Goal: Task Accomplishment & Management: Complete application form

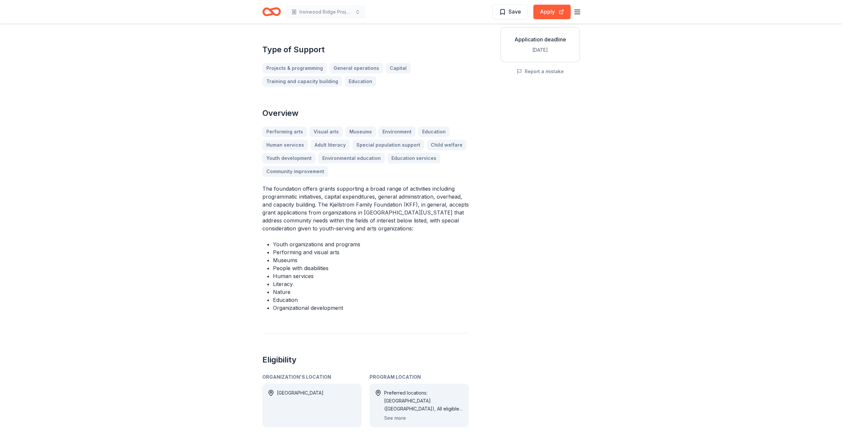
scroll to position [132, 0]
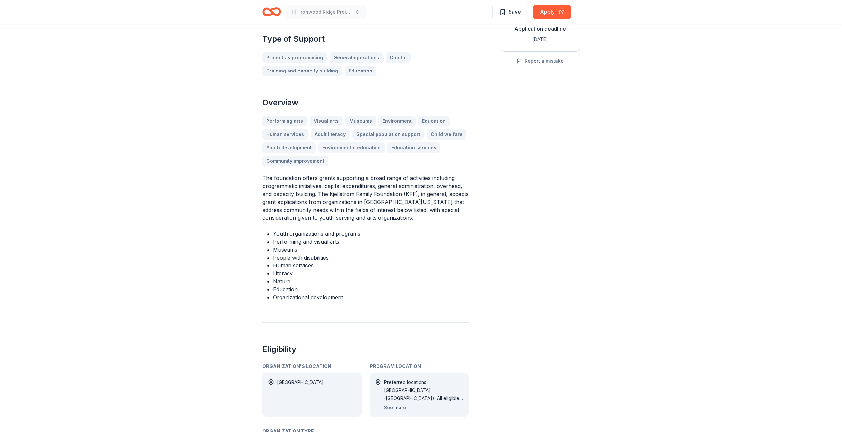
click at [393, 403] on button "See more" at bounding box center [395, 407] width 22 height 8
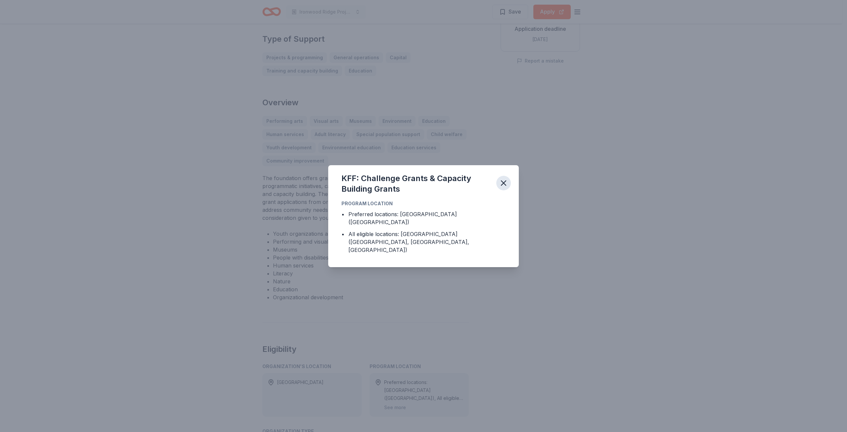
click at [504, 185] on icon "button" at bounding box center [503, 183] width 5 height 5
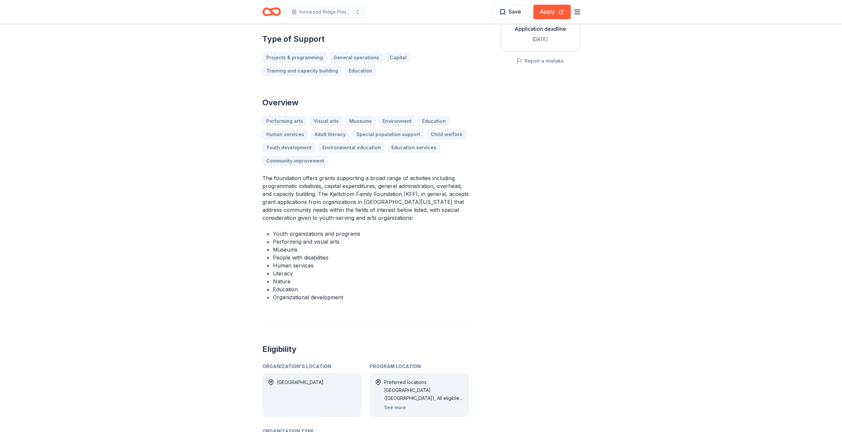
click at [275, 13] on icon "Home" at bounding box center [271, 12] width 19 height 16
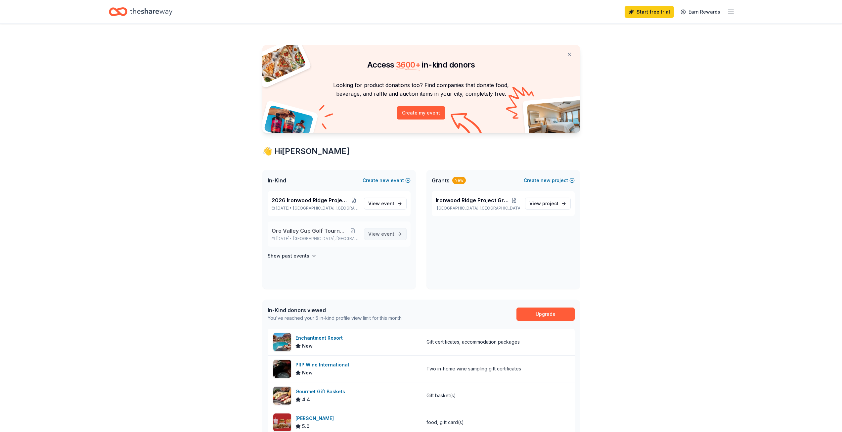
click at [379, 235] on span "View event" at bounding box center [381, 234] width 26 height 8
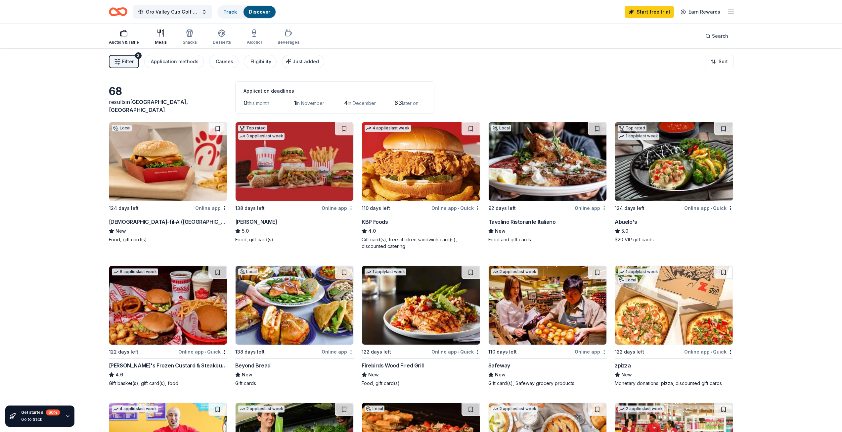
click at [117, 40] on div "Auction & raffle" at bounding box center [124, 42] width 30 height 5
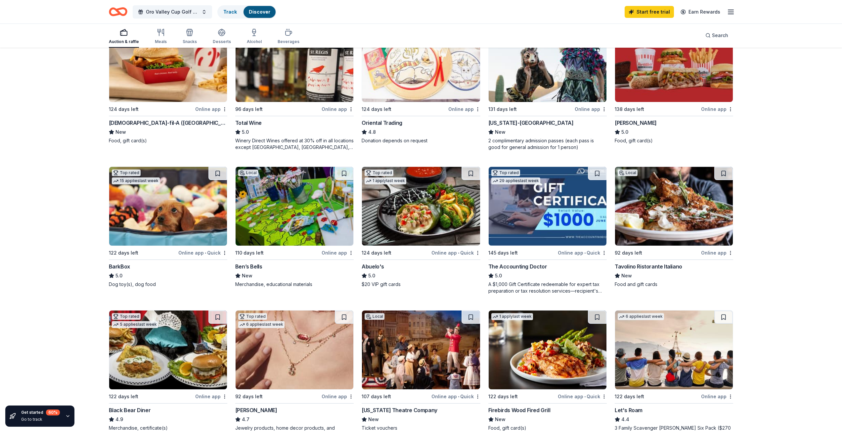
scroll to position [132, 0]
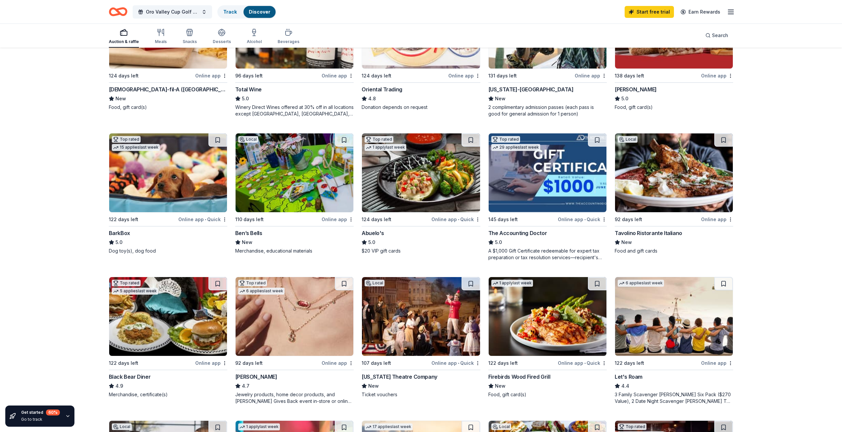
click at [268, 336] on img at bounding box center [295, 316] width 118 height 79
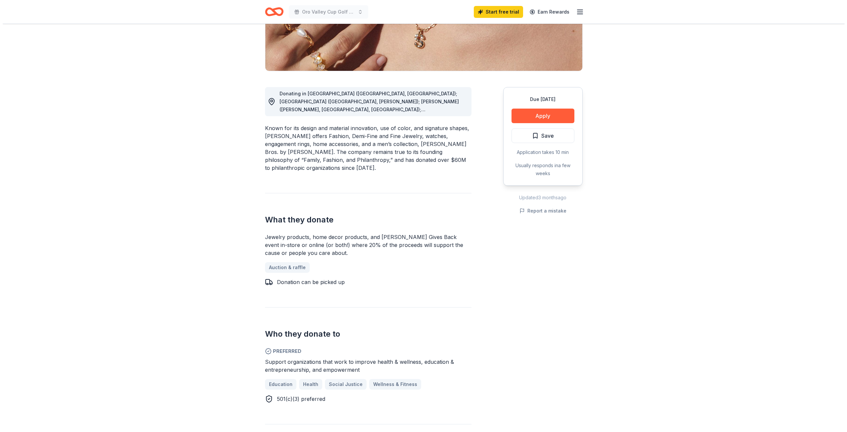
scroll to position [165, 0]
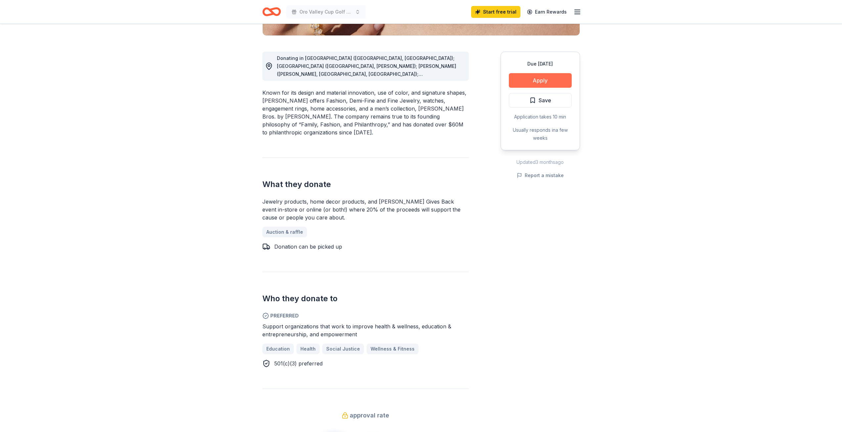
click at [545, 77] on button "Apply" at bounding box center [540, 80] width 63 height 15
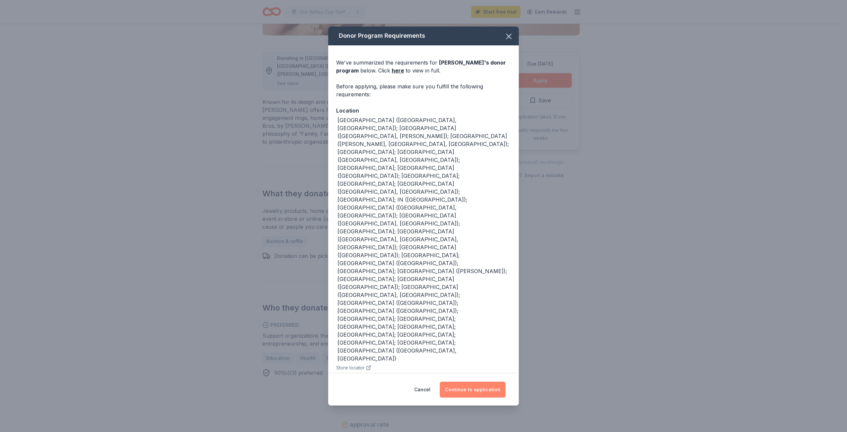
click at [472, 381] on button "Continue to application" at bounding box center [473, 389] width 66 height 16
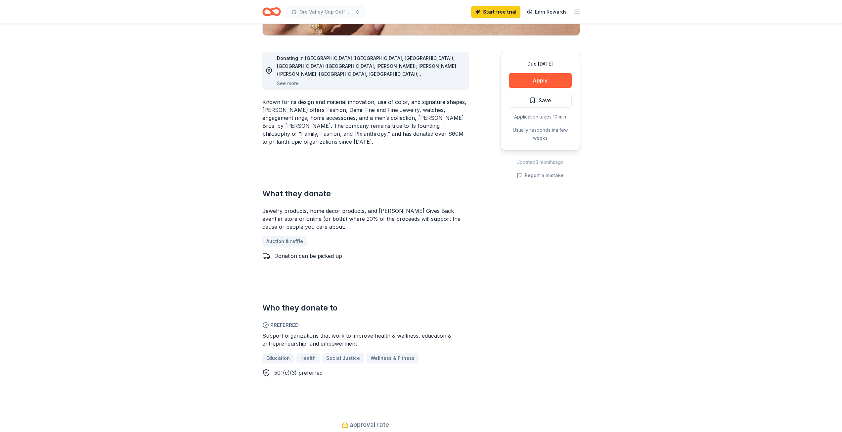
click at [472, 373] on button "Continue to application" at bounding box center [467, 380] width 63 height 15
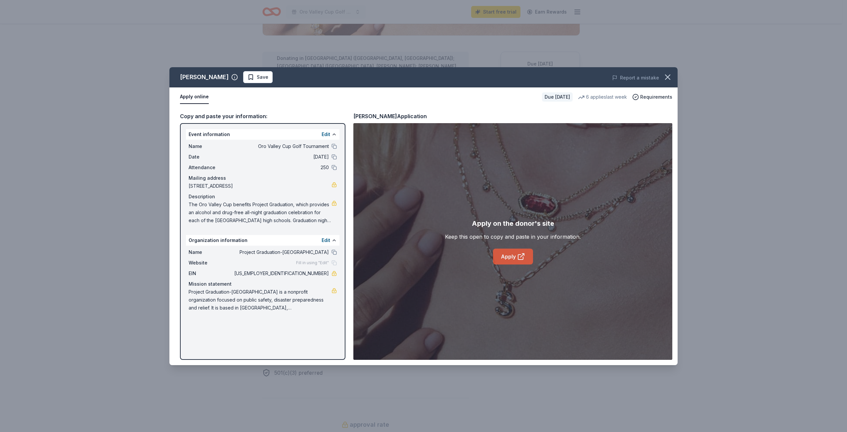
click at [511, 257] on link "Apply" at bounding box center [513, 256] width 40 height 16
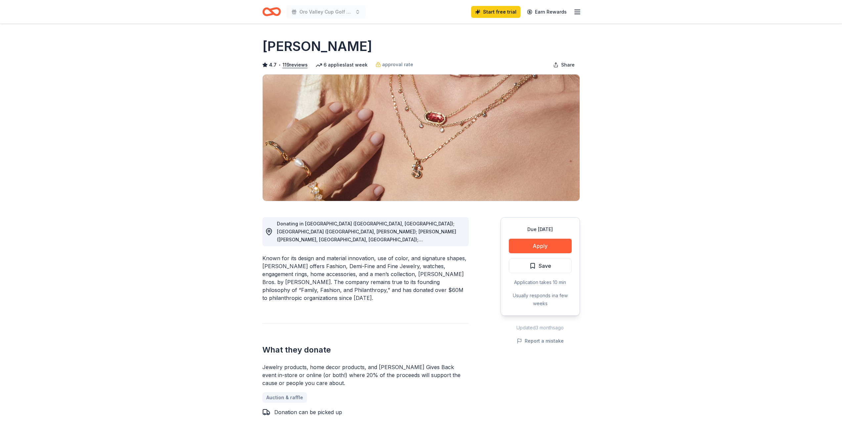
scroll to position [165, 0]
